Goal: Complete application form

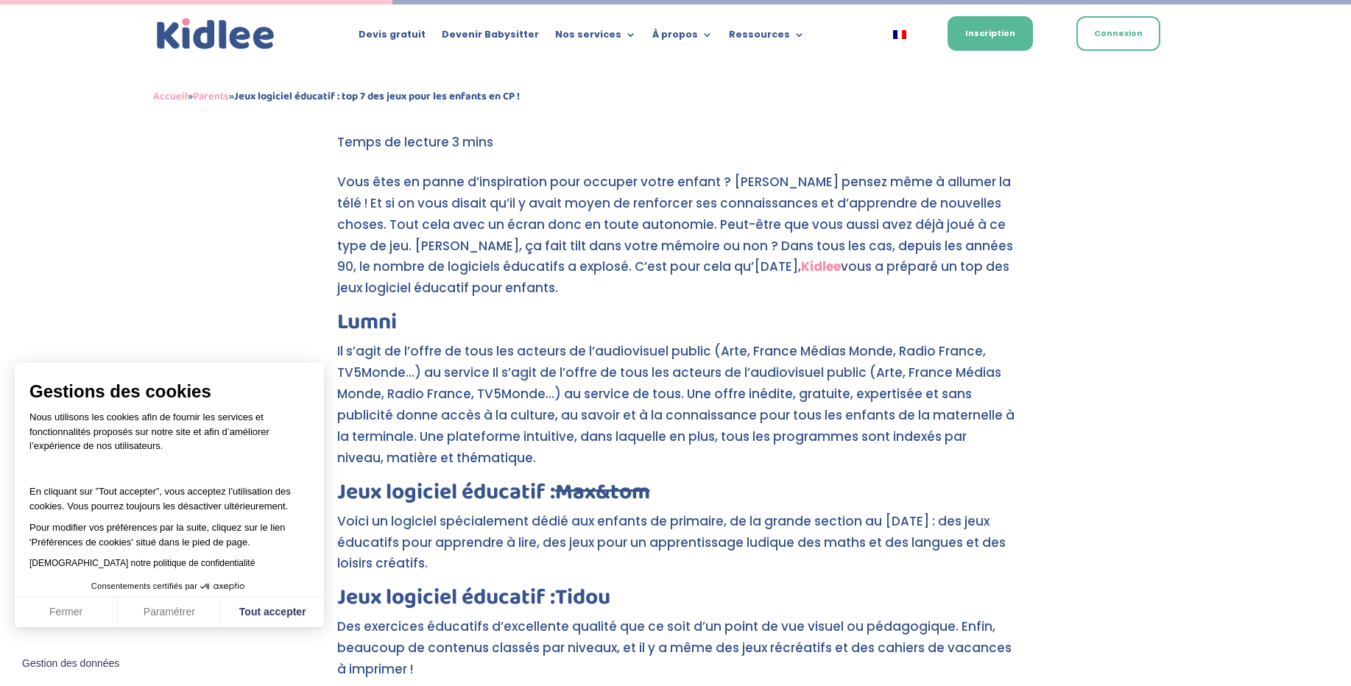
scroll to position [401, 0]
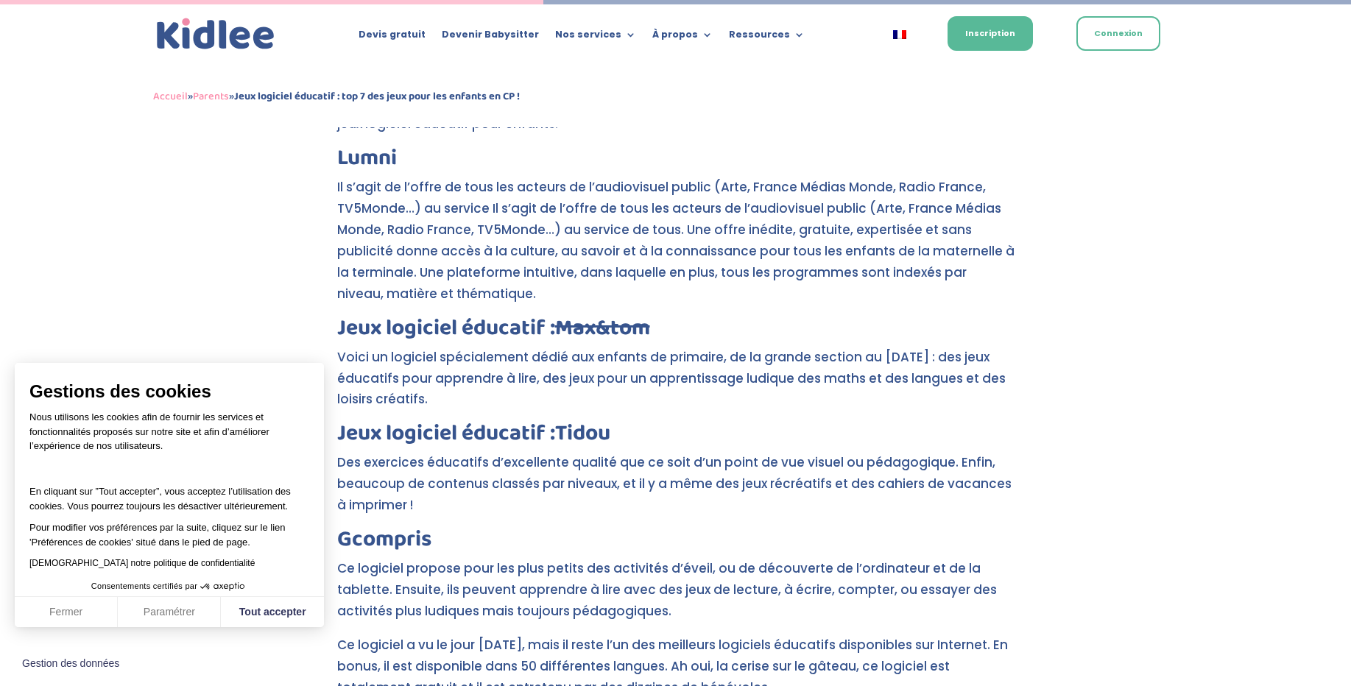
scroll to position [552, 0]
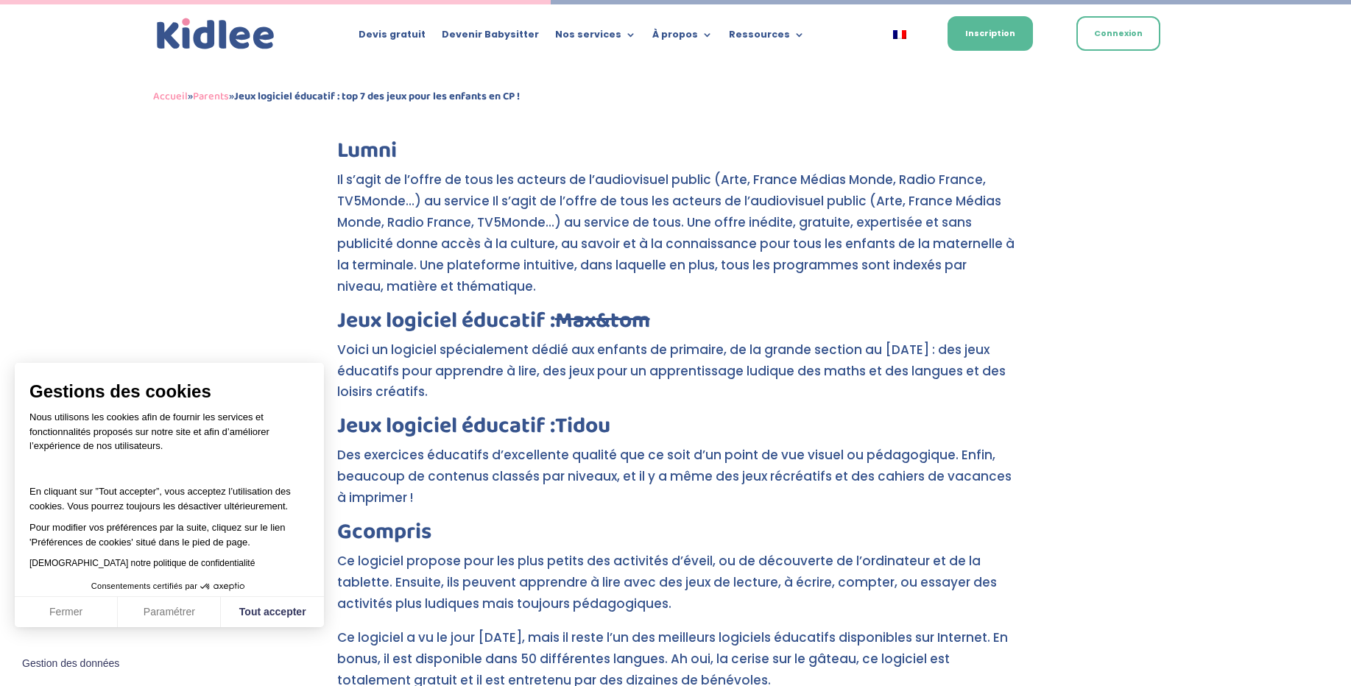
click at [288, 633] on div "Jeux logiciel éducatif : top 7 des jeux pour les enfants en CP ! par Léa | Fév …" at bounding box center [675, 505] width 1351 height 1826
click at [288, 613] on button "Tout accepter" at bounding box center [272, 612] width 103 height 31
checkbox input "true"
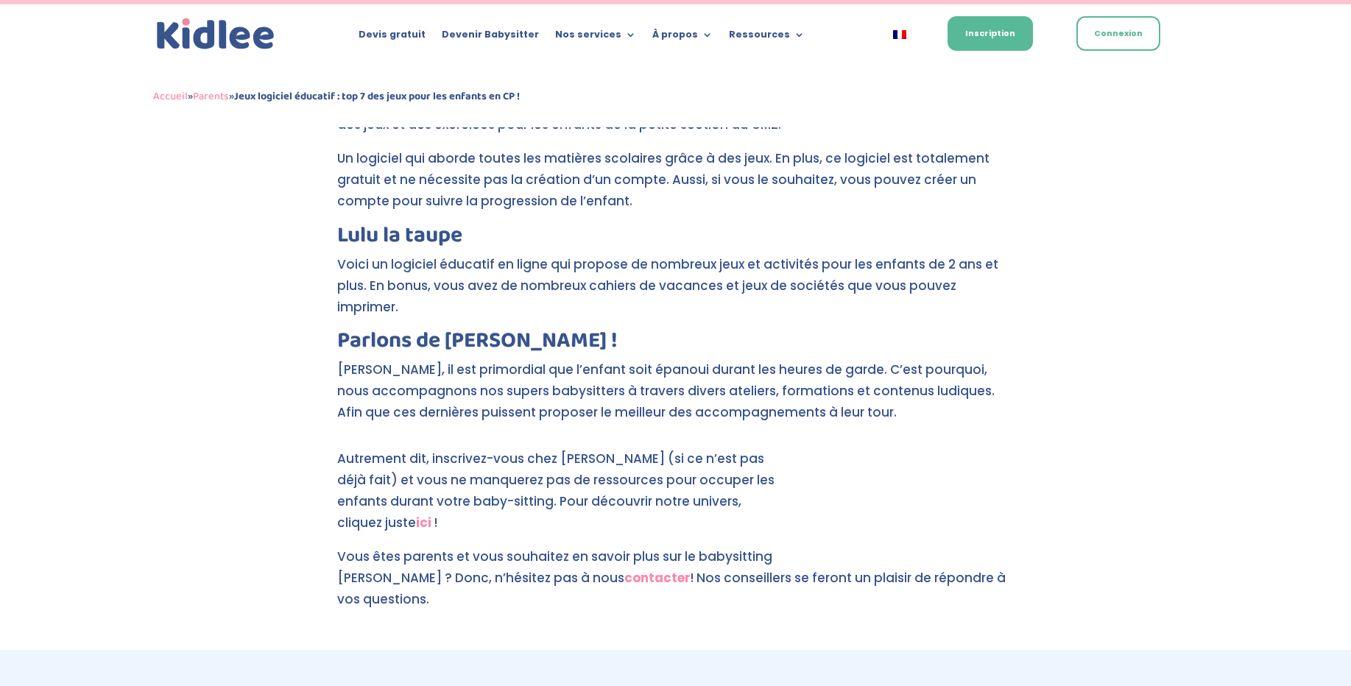
scroll to position [1323, 0]
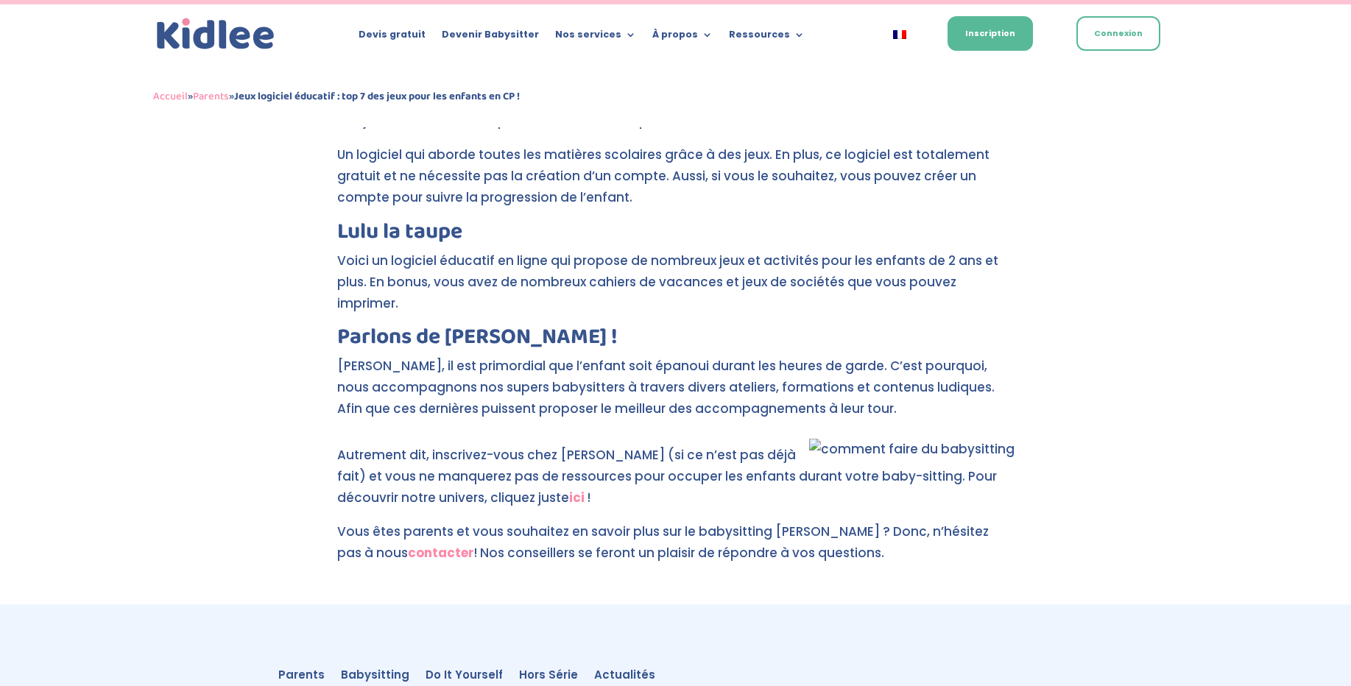
click at [569, 489] on strong "ici" at bounding box center [576, 498] width 15 height 18
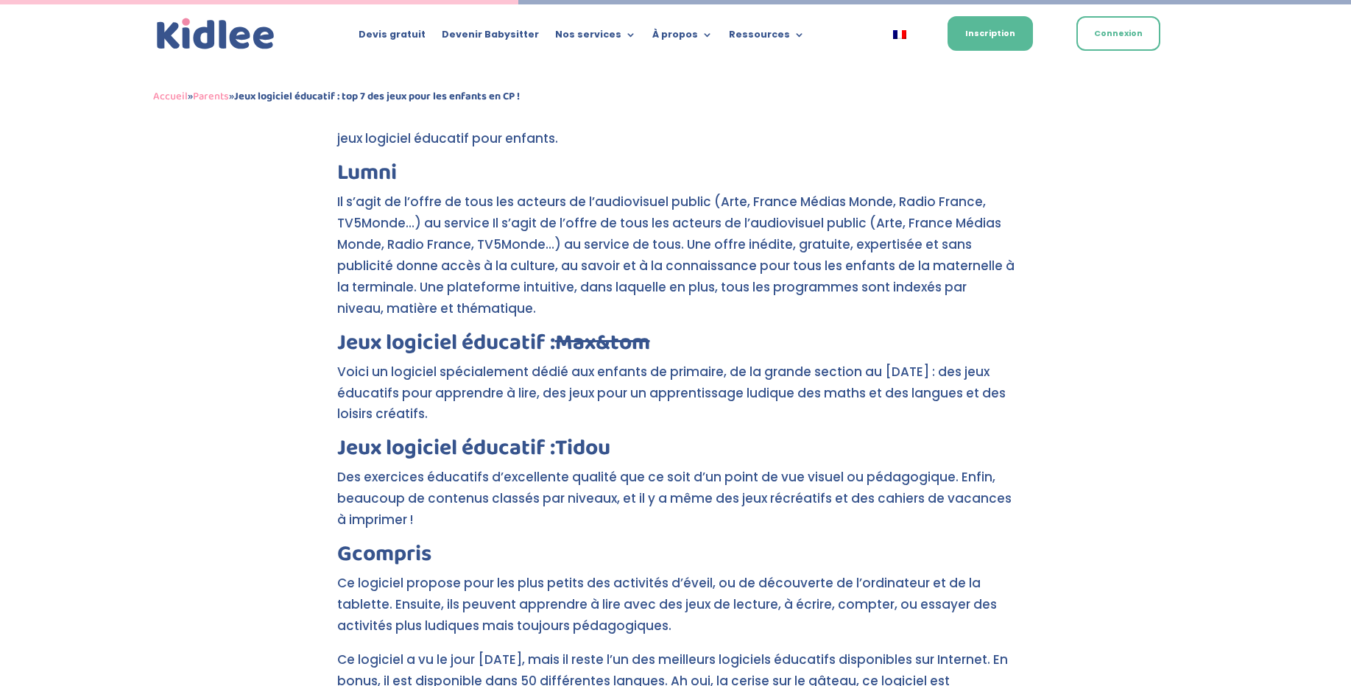
scroll to position [533, 0]
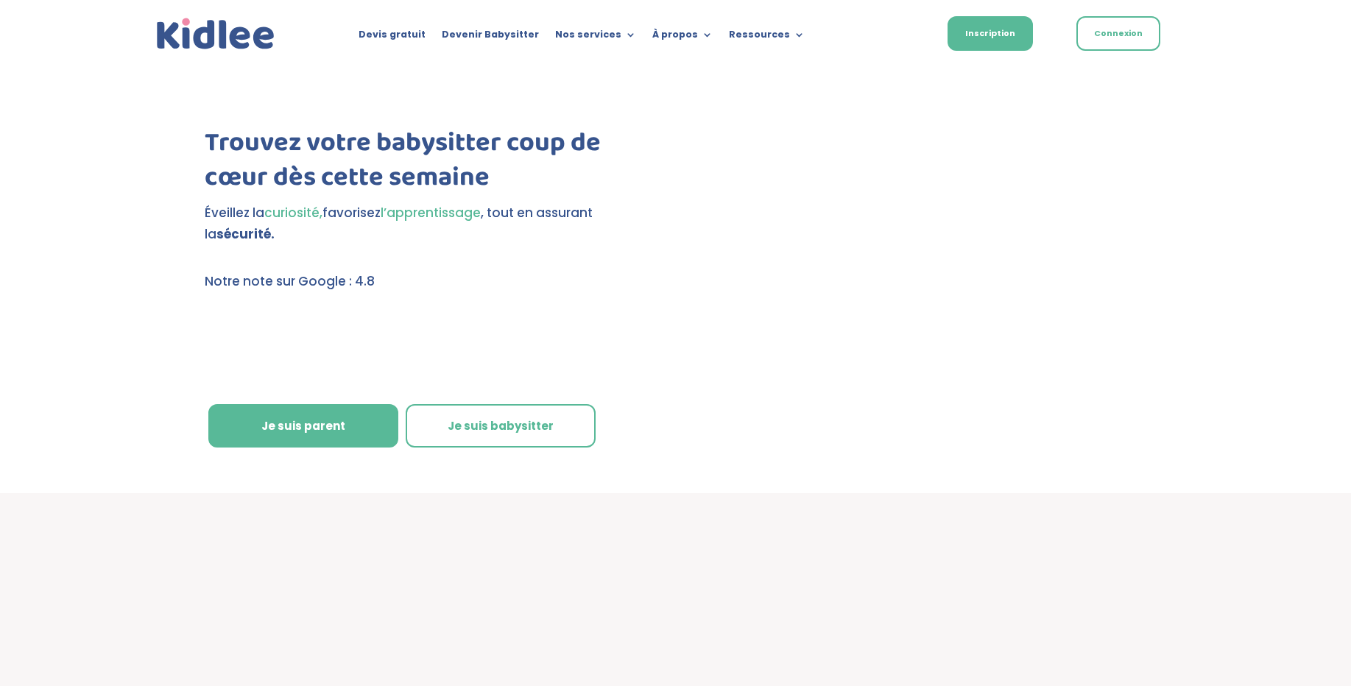
click at [350, 429] on link "Je suis parent" at bounding box center [303, 426] width 190 height 44
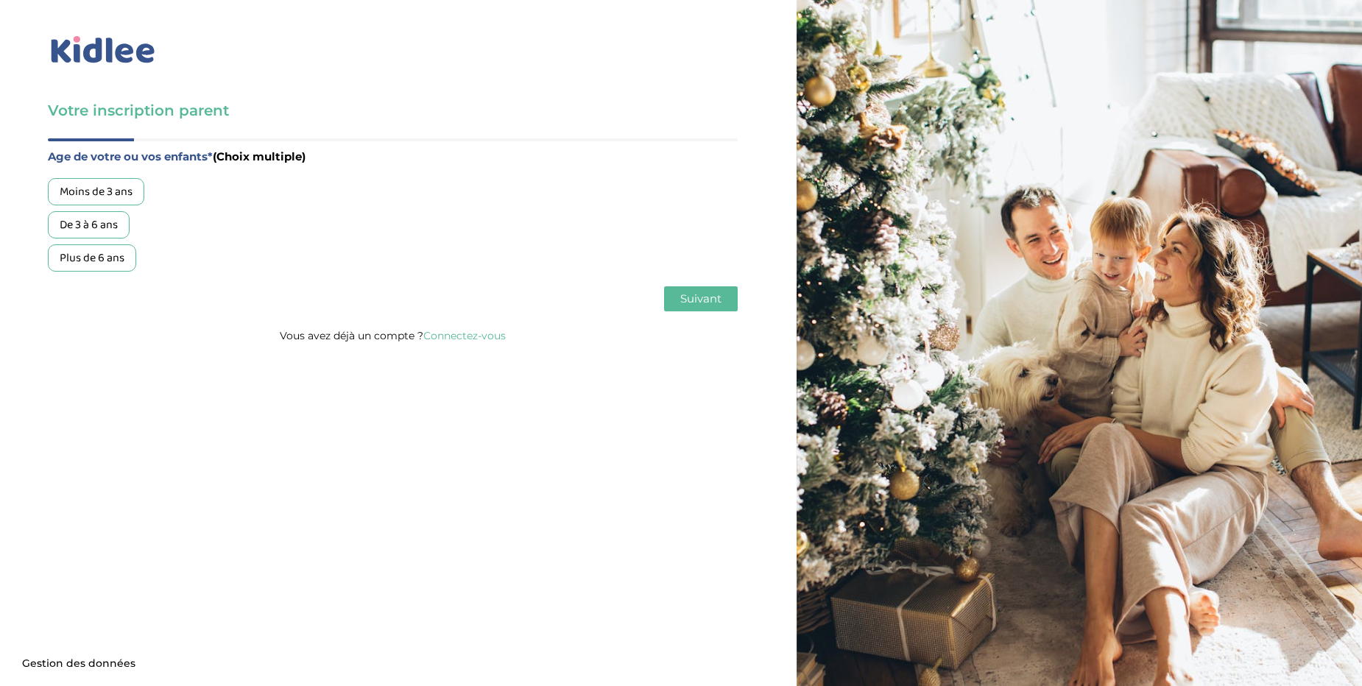
click at [124, 269] on div "Plus de 6 ans" at bounding box center [92, 257] width 88 height 27
click at [677, 298] on button "Suivant" at bounding box center [701, 298] width 74 height 25
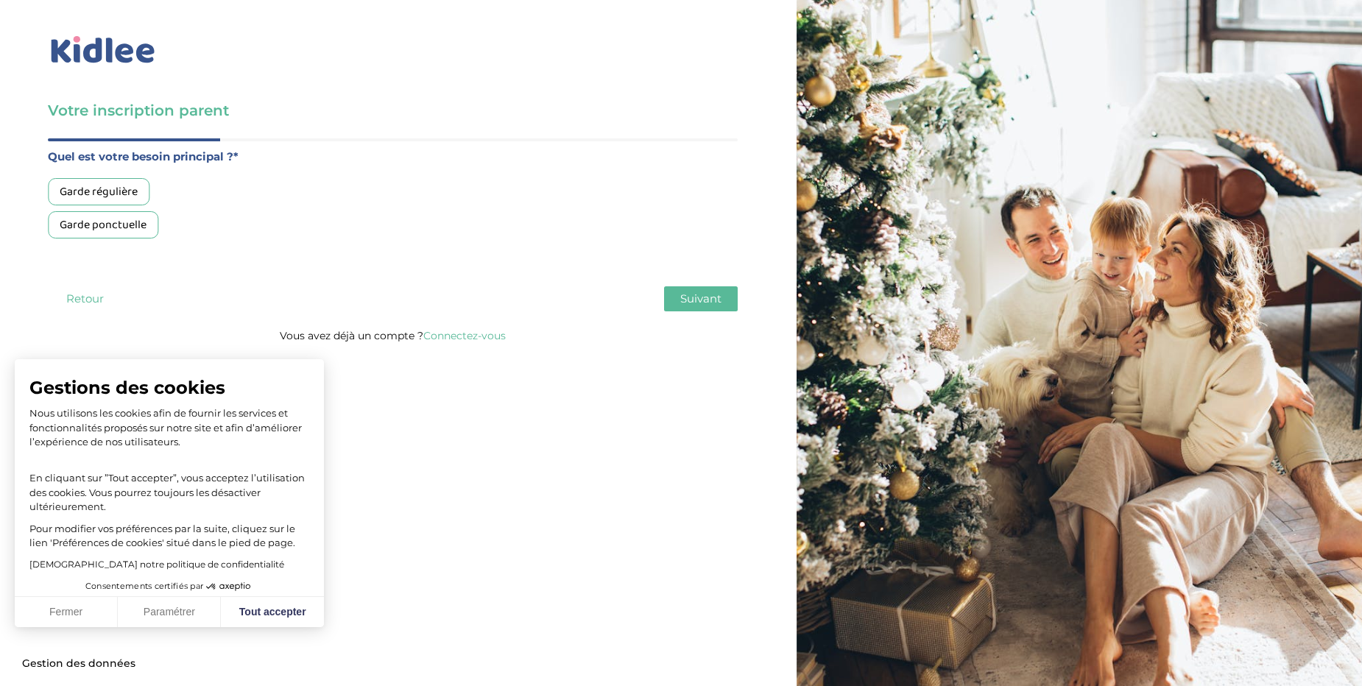
click at [122, 196] on div "Garde régulière" at bounding box center [99, 191] width 102 height 27
click at [687, 300] on span "Suivant" at bounding box center [700, 299] width 41 height 14
